Goal: Task Accomplishment & Management: Manage account settings

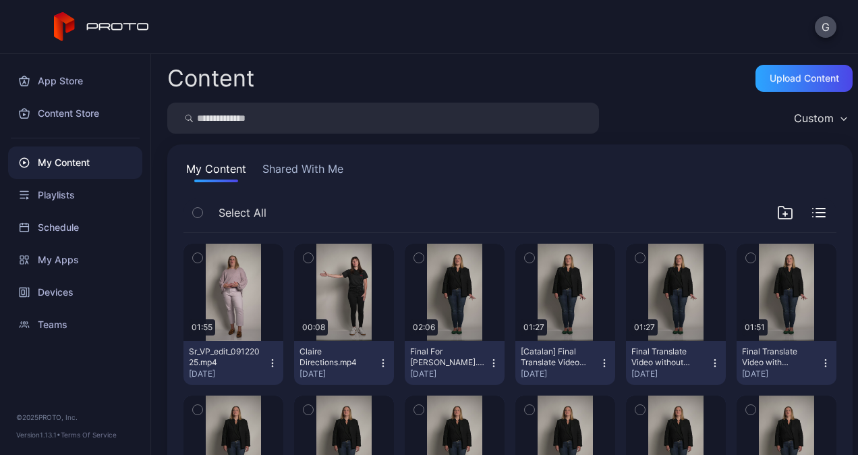
click at [196, 251] on icon "button" at bounding box center [197, 257] width 9 height 15
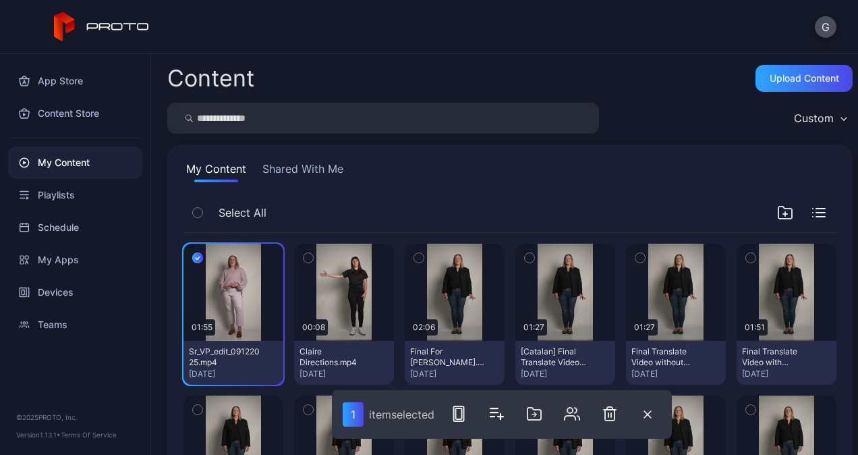
drag, startPoint x: 467, startPoint y: 175, endPoint x: 389, endPoint y: 177, distance: 78.3
click at [466, 175] on div "My Content Shared With Me" at bounding box center [510, 172] width 653 height 22
click at [279, 171] on button "Shared With Me" at bounding box center [303, 172] width 86 height 22
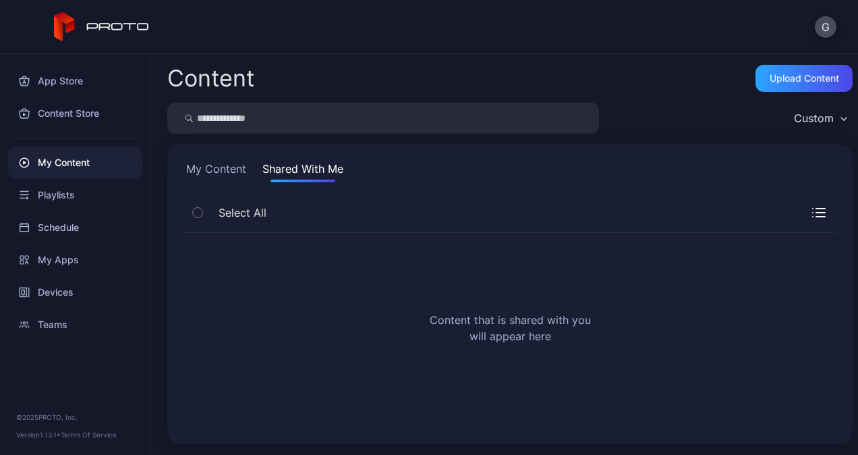
click at [221, 167] on button "My Content" at bounding box center [216, 172] width 65 height 22
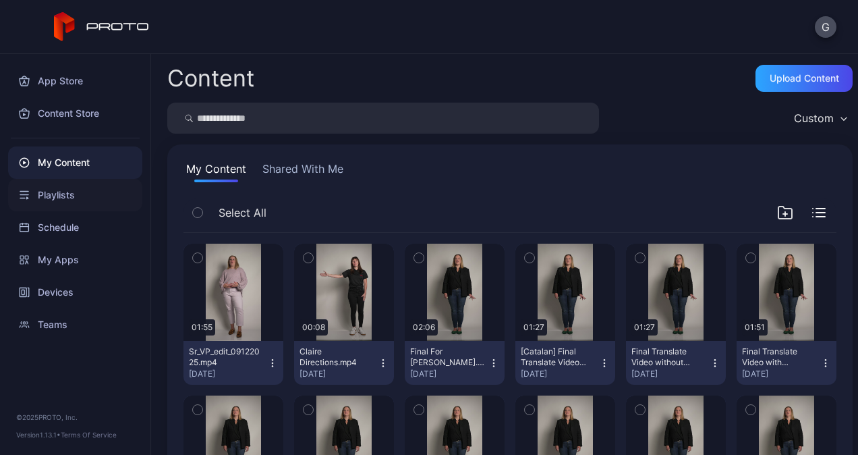
click at [78, 188] on div "Playlists" at bounding box center [75, 195] width 134 height 32
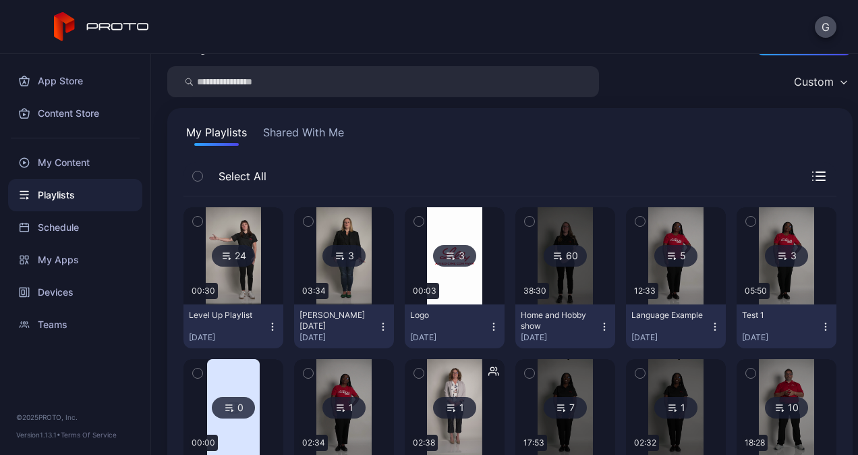
scroll to position [67, 0]
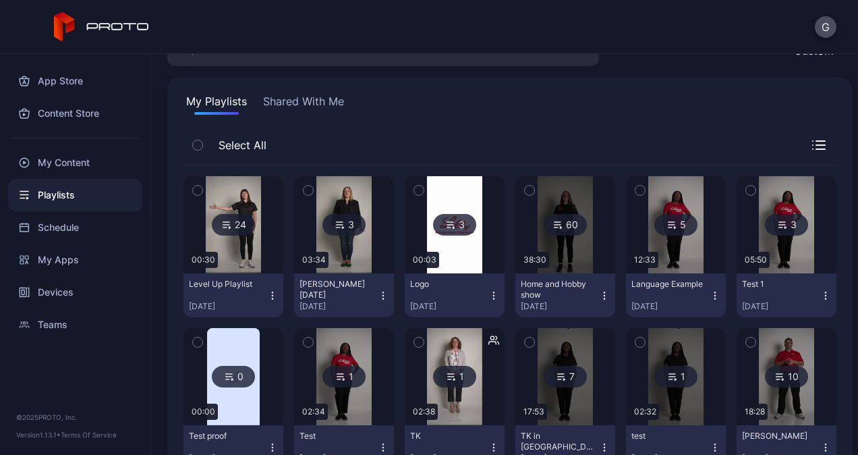
click at [302, 98] on button "Shared With Me" at bounding box center [303, 104] width 86 height 22
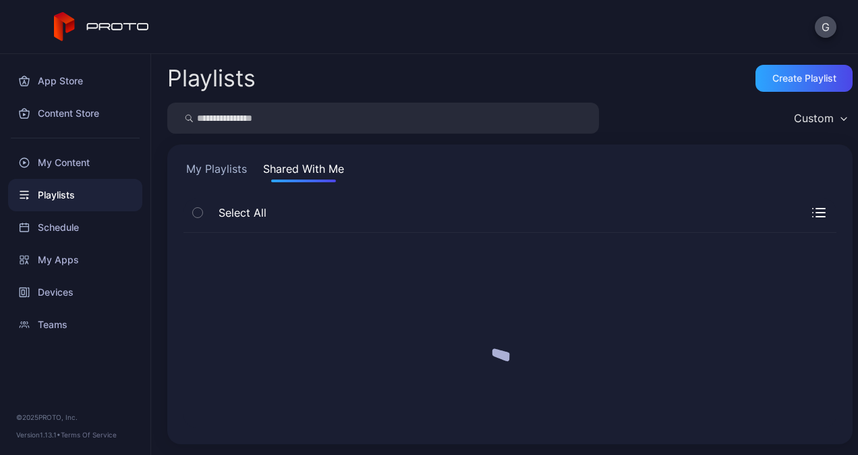
scroll to position [0, 0]
click at [206, 174] on button "My Playlists" at bounding box center [217, 172] width 66 height 22
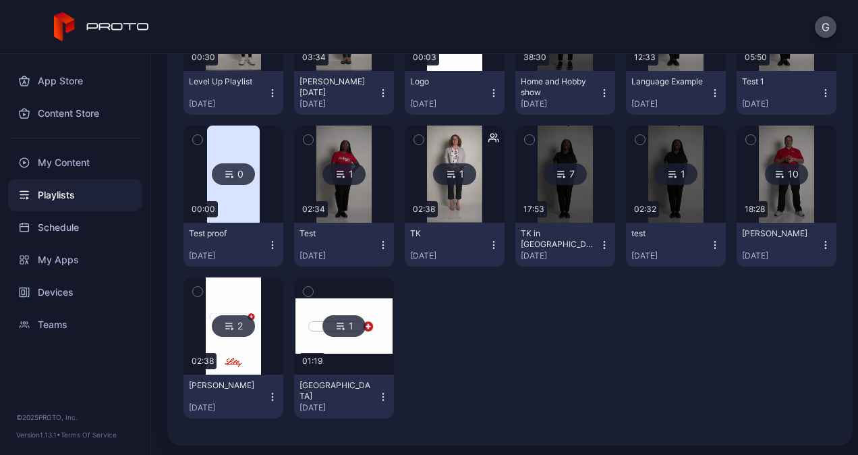
scroll to position [135, 0]
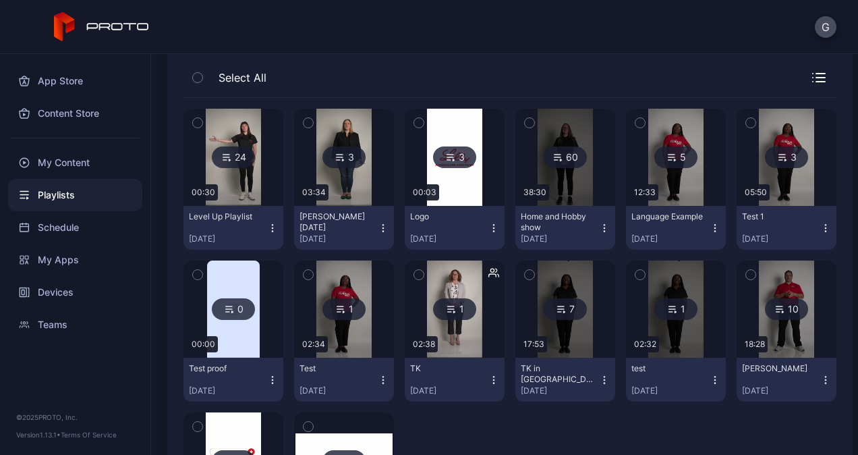
click at [333, 223] on div "[PERSON_NAME] [DATE]" at bounding box center [337, 222] width 74 height 22
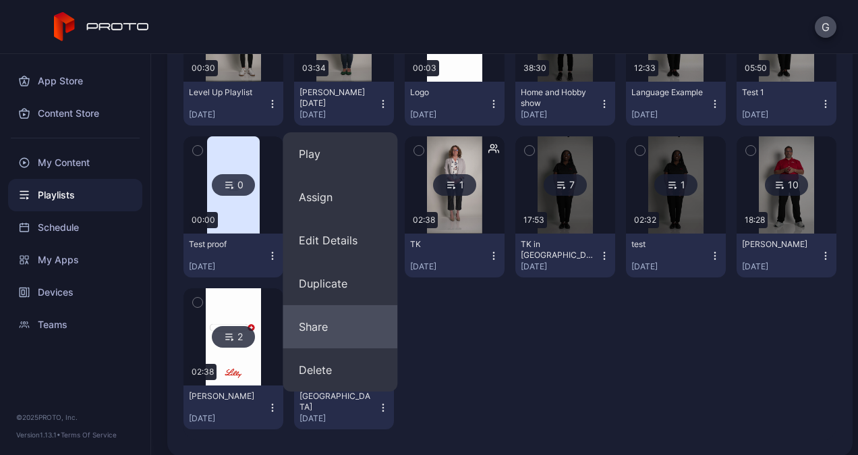
scroll to position [271, 0]
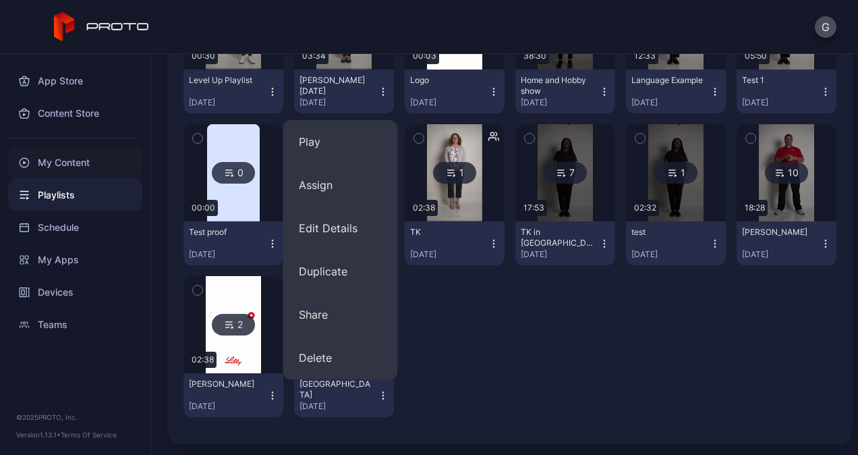
click at [70, 161] on div "My Content" at bounding box center [75, 162] width 134 height 32
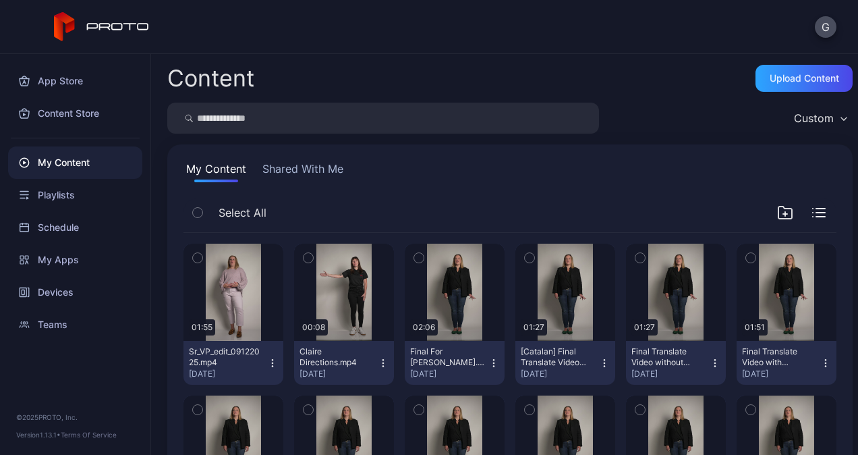
click at [201, 256] on icon "button" at bounding box center [197, 257] width 9 height 15
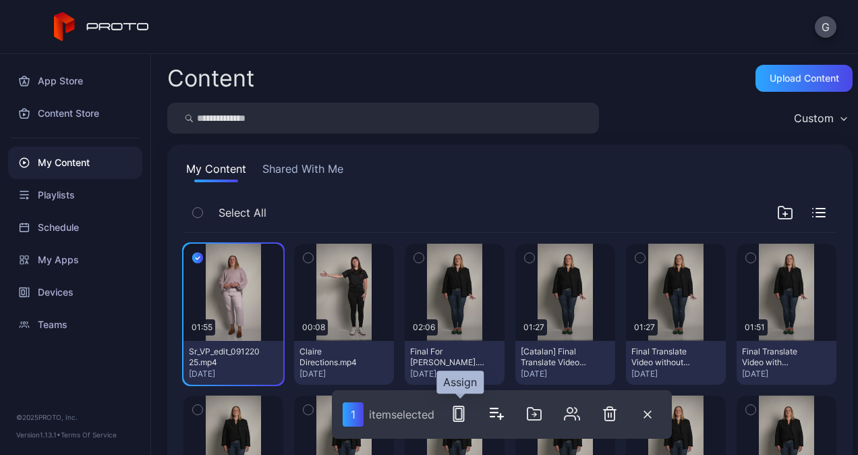
click at [464, 414] on rect "button" at bounding box center [459, 413] width 10 height 15
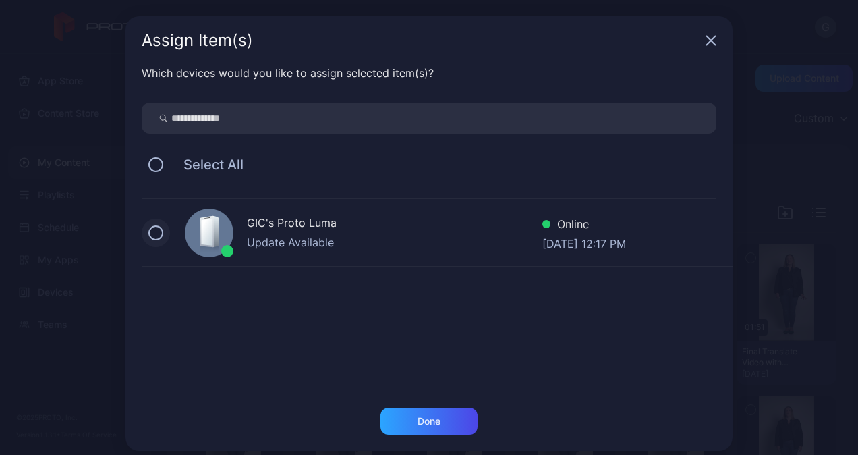
click at [148, 230] on button at bounding box center [155, 232] width 15 height 15
click at [444, 410] on div "Done" at bounding box center [428, 420] width 97 height 27
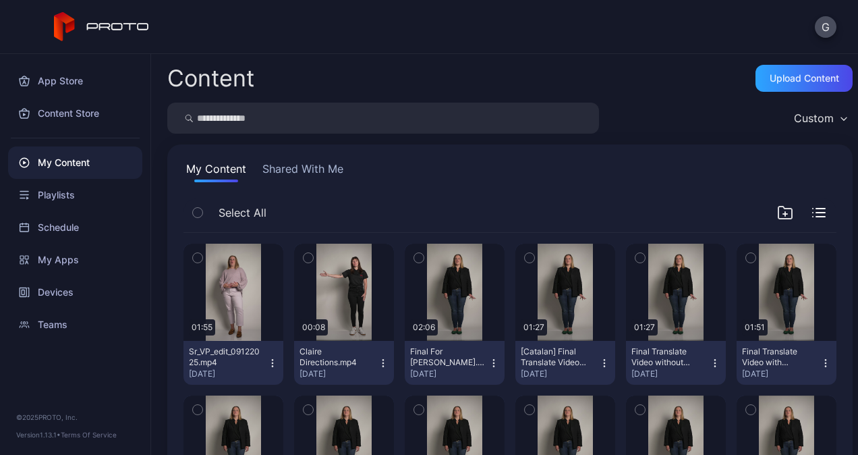
click at [280, 171] on button "Shared With Me" at bounding box center [303, 172] width 86 height 22
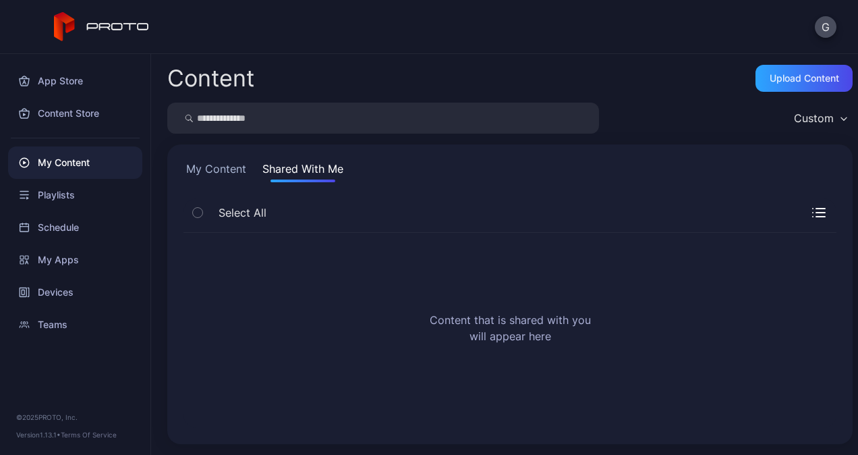
click at [232, 169] on button "My Content" at bounding box center [216, 172] width 65 height 22
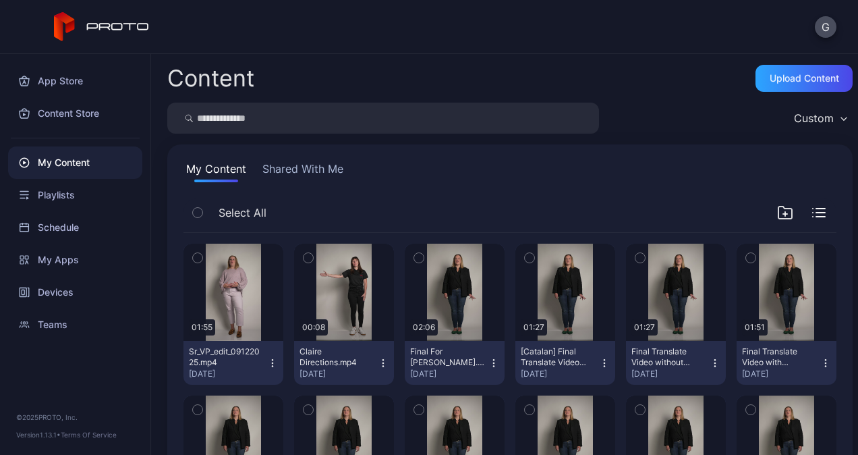
click at [196, 256] on icon "button" at bounding box center [197, 257] width 9 height 15
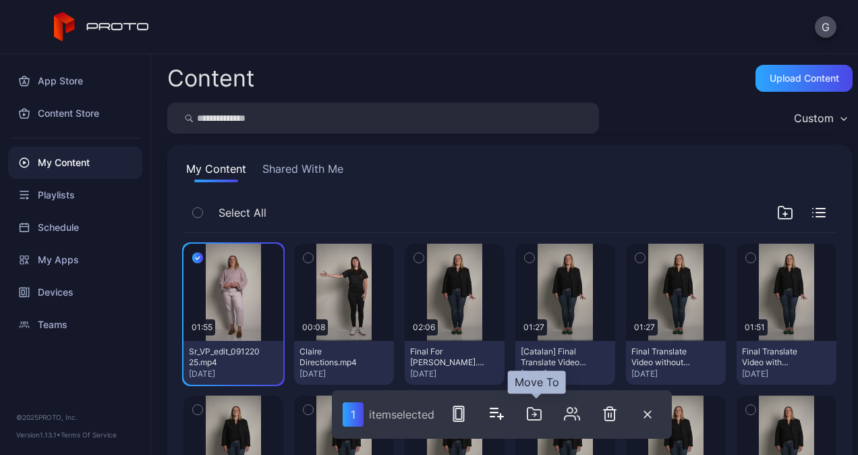
click at [537, 416] on icon "button" at bounding box center [534, 413] width 16 height 16
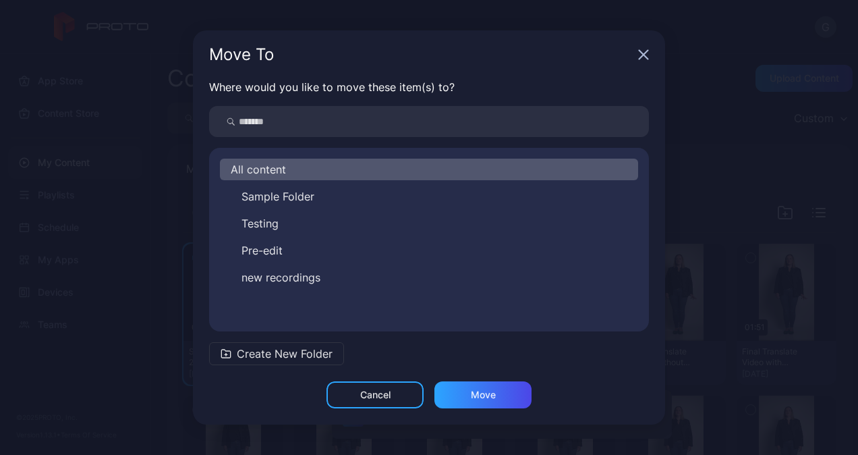
click at [647, 56] on icon "button" at bounding box center [643, 54] width 11 height 11
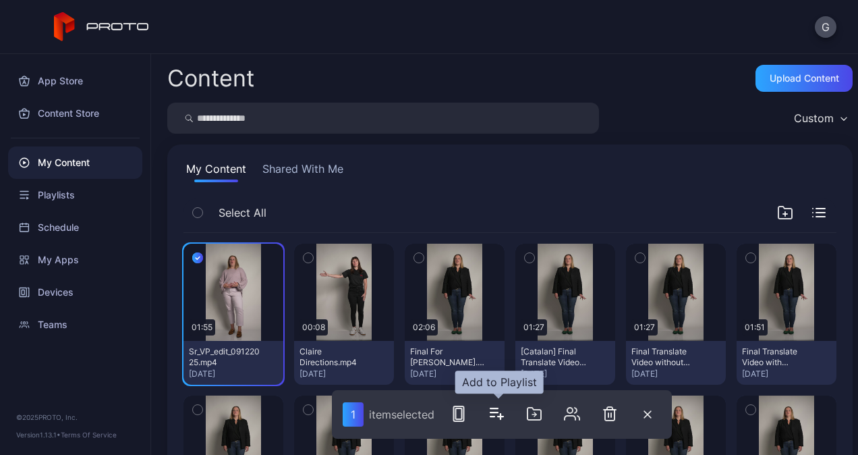
click at [503, 416] on icon "button" at bounding box center [500, 416] width 5 height 0
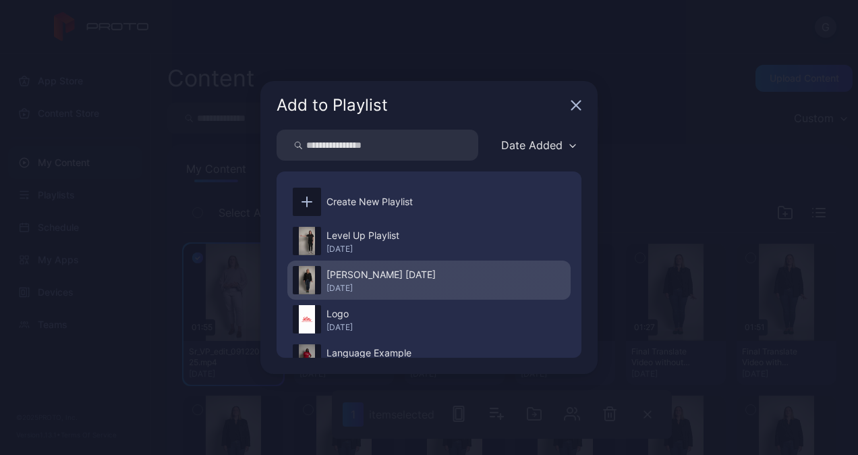
click at [419, 277] on div "[PERSON_NAME] [DATE]" at bounding box center [381, 274] width 109 height 16
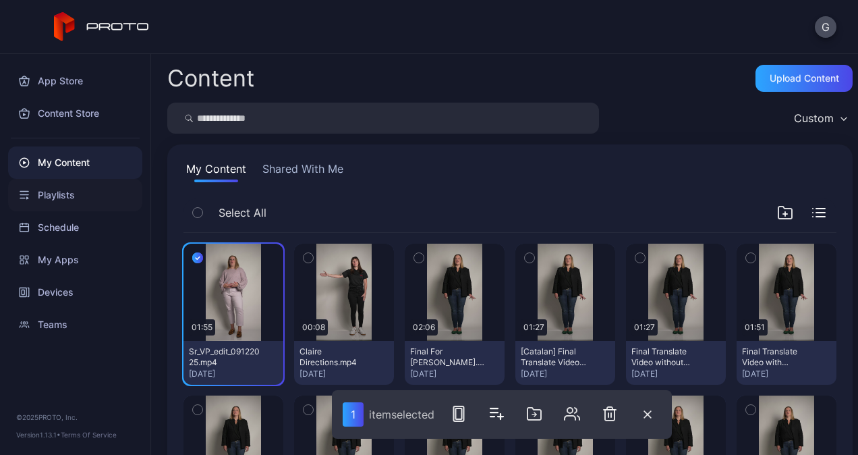
click at [82, 192] on div "Playlists" at bounding box center [75, 195] width 134 height 32
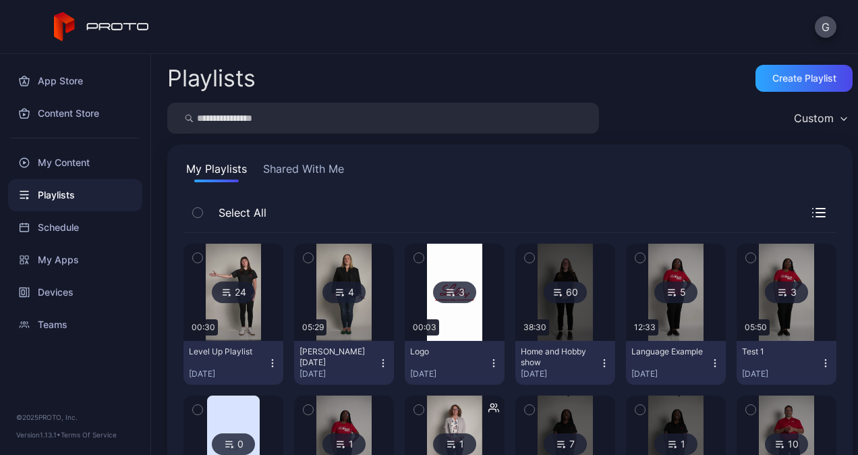
click at [344, 338] on img at bounding box center [343, 292] width 55 height 97
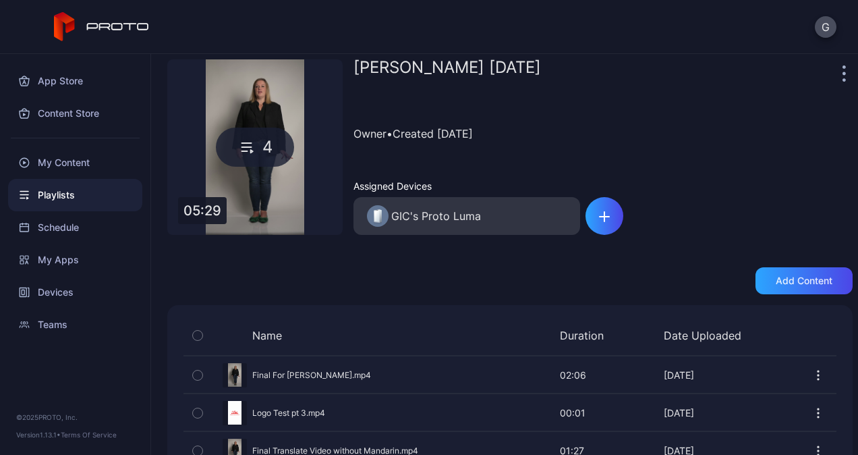
scroll to position [125, 0]
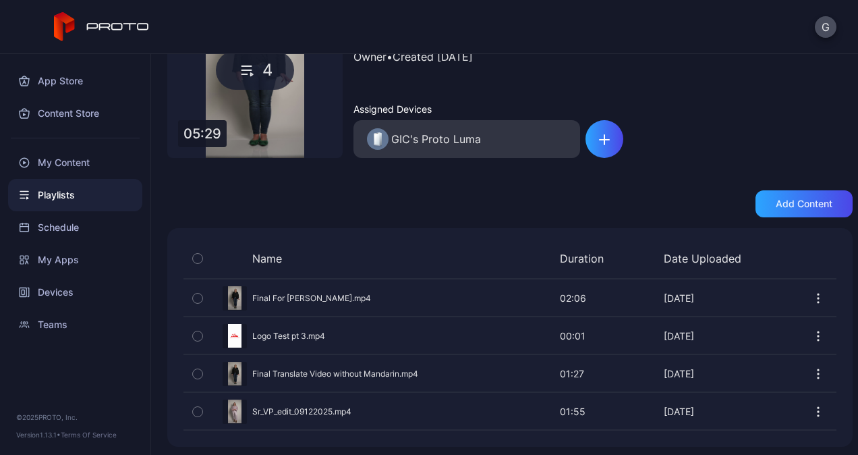
click at [80, 194] on div "Playlists" at bounding box center [75, 195] width 134 height 32
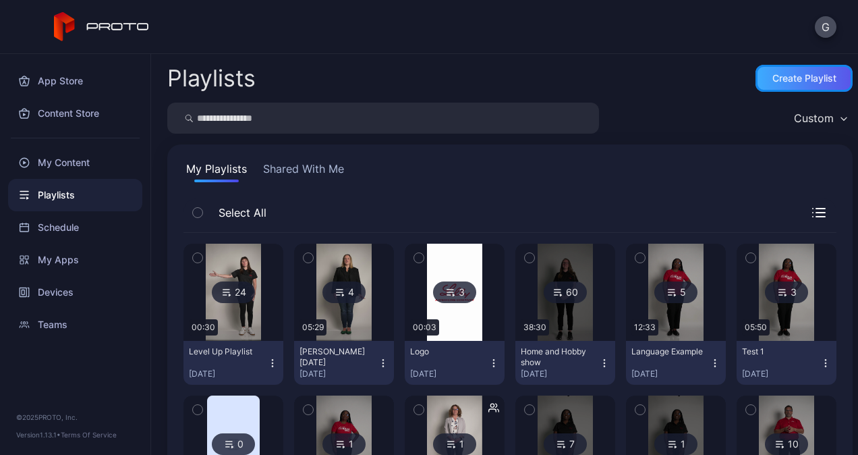
click at [791, 83] on div "Create Playlist" at bounding box center [804, 78] width 64 height 11
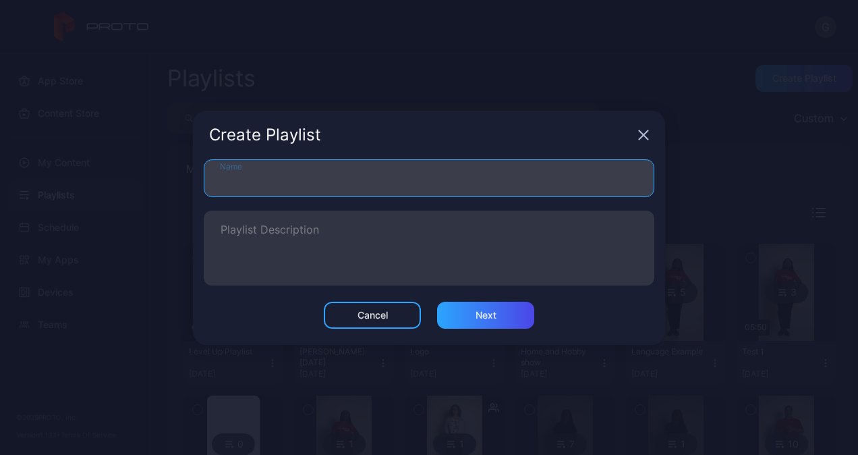
click at [458, 182] on input "Name" at bounding box center [429, 178] width 451 height 38
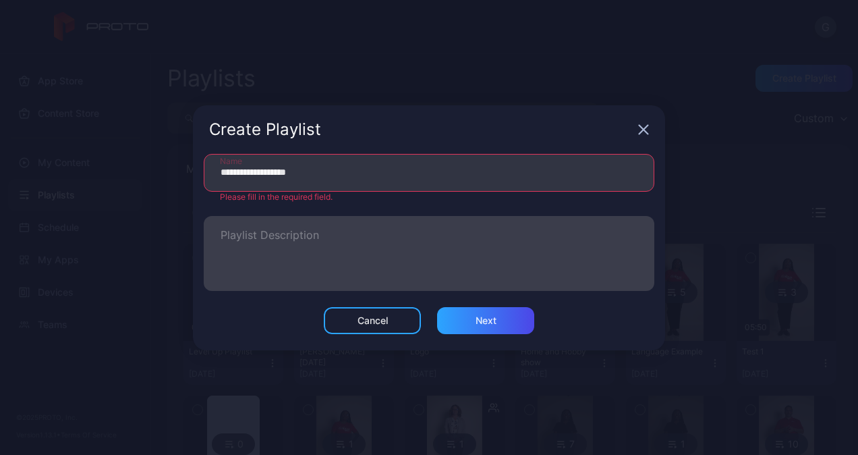
type input "**********"
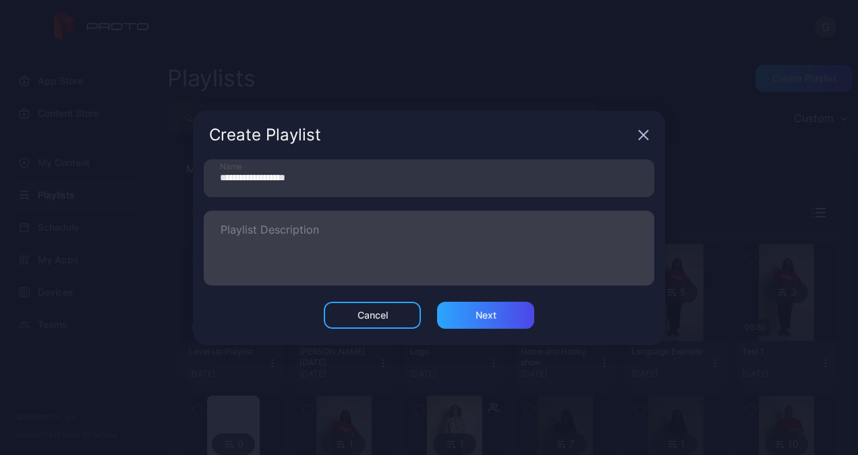
click at [365, 228] on label "Playlist Description" at bounding box center [429, 247] width 451 height 75
click at [365, 228] on textarea "Playlist Description" at bounding box center [429, 248] width 417 height 47
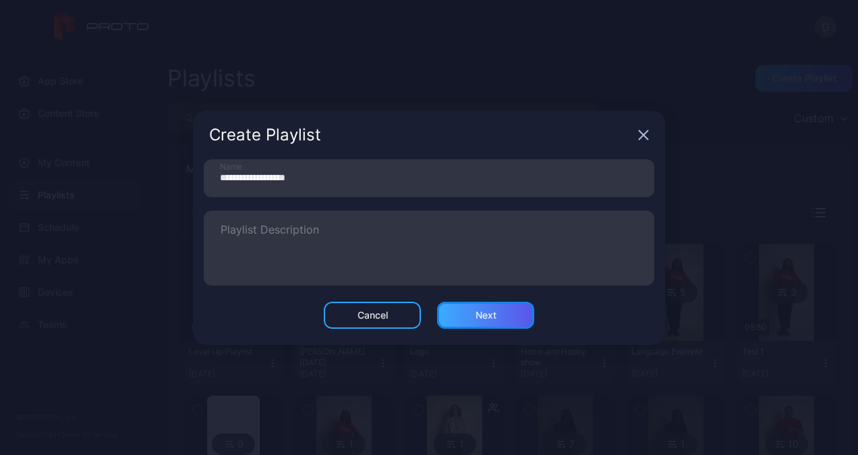
click at [488, 316] on div "Next" at bounding box center [486, 315] width 21 height 11
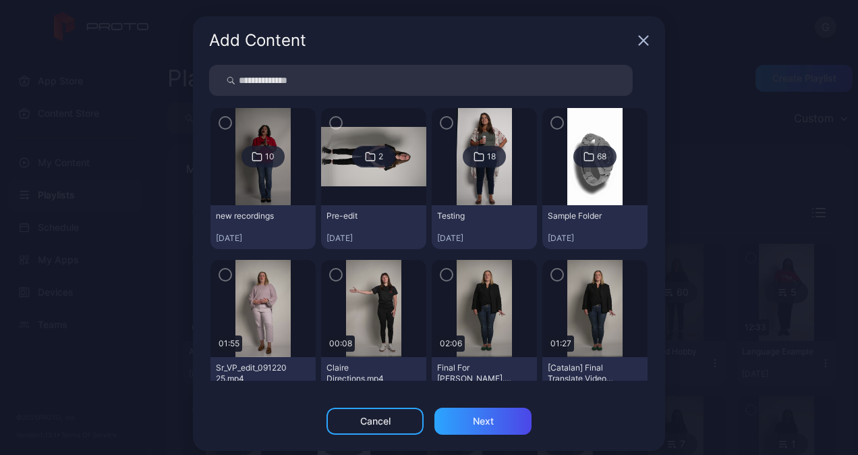
click at [220, 274] on icon "button" at bounding box center [225, 274] width 11 height 15
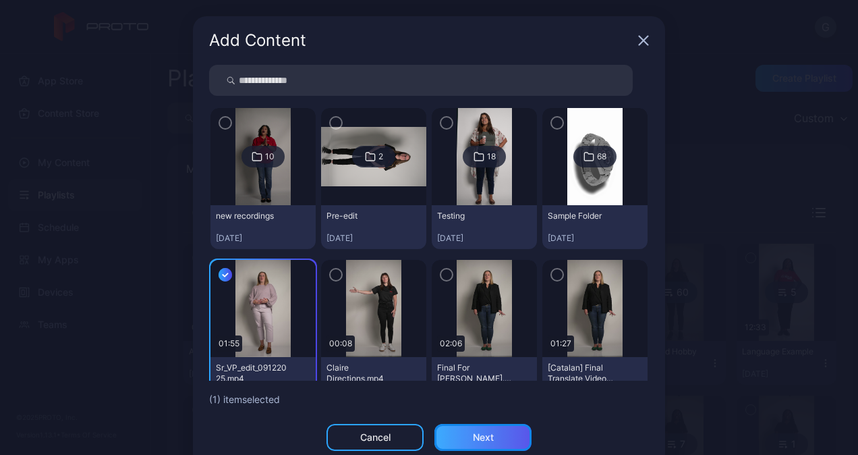
click at [473, 436] on div "Next" at bounding box center [483, 437] width 21 height 11
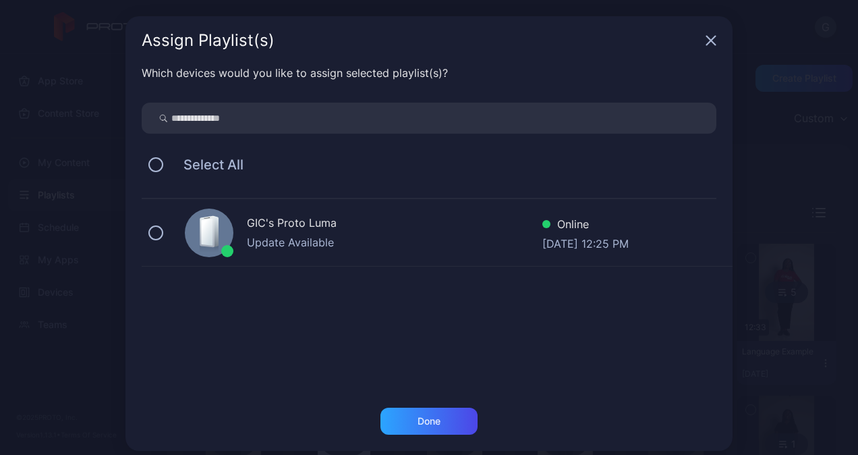
click at [156, 237] on div "GIC's Proto Luma Update Available Online [DATE] 12:25 PM" at bounding box center [437, 232] width 591 height 67
click at [392, 417] on div "Done" at bounding box center [428, 420] width 97 height 27
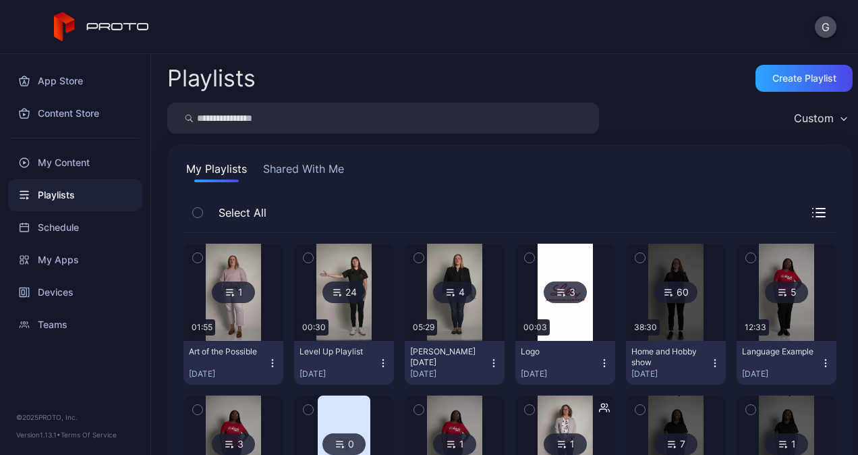
click at [77, 195] on div "Playlists" at bounding box center [75, 195] width 134 height 32
